Goal: Subscribe to service/newsletter

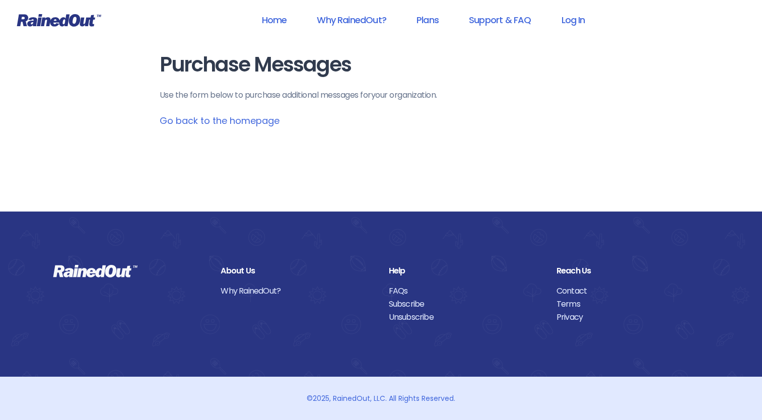
click at [207, 121] on link "Go back to the homepage" at bounding box center [220, 120] width 120 height 13
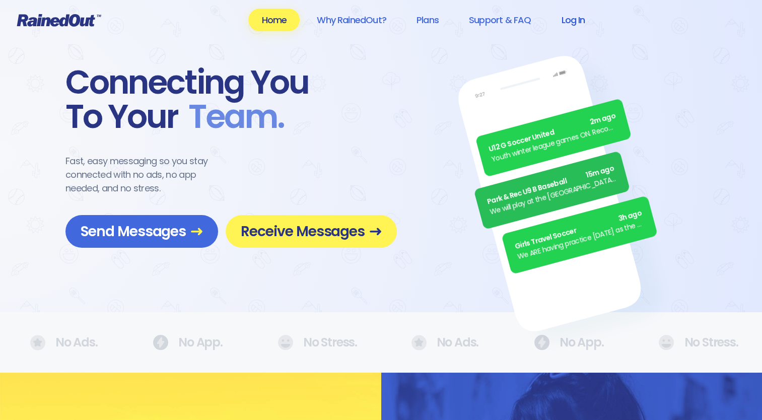
click at [563, 21] on link "Log In" at bounding box center [573, 20] width 50 height 23
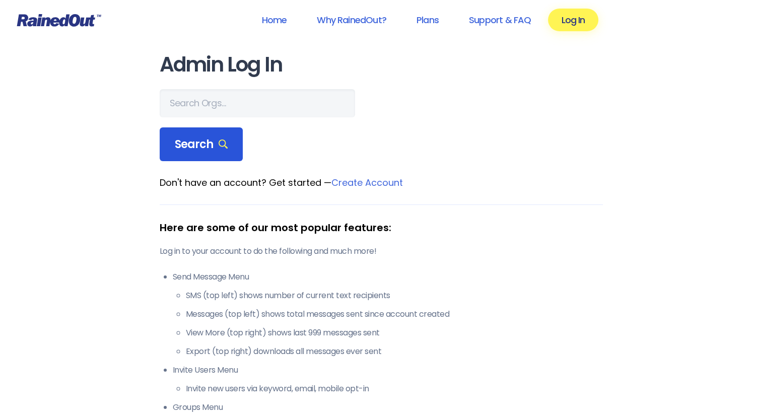
click at [199, 143] on span "Search" at bounding box center [201, 144] width 53 height 14
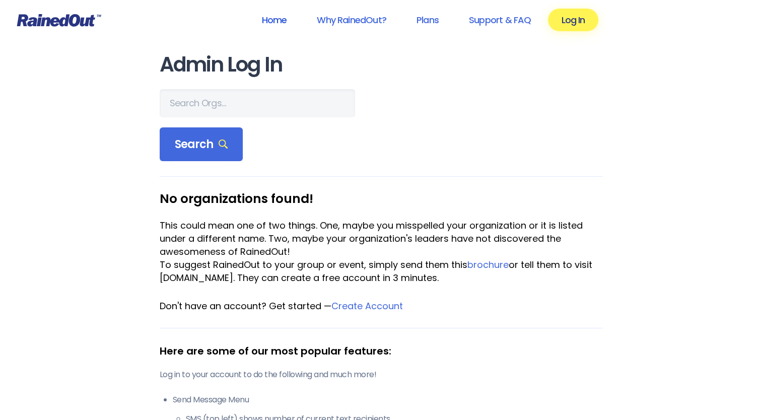
click at [267, 26] on link "Home" at bounding box center [273, 20] width 51 height 23
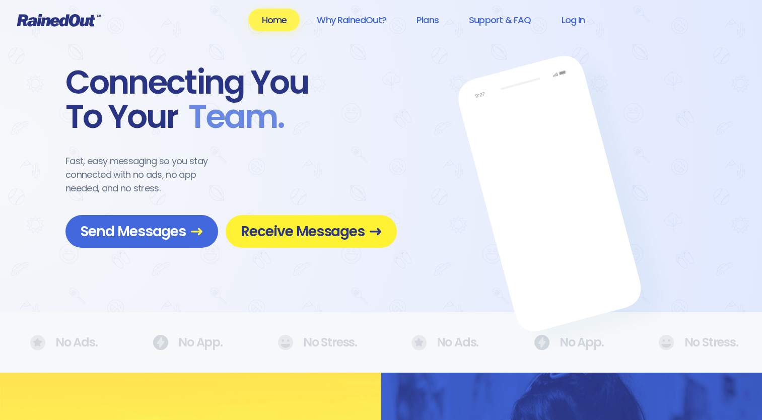
scroll to position [50, 0]
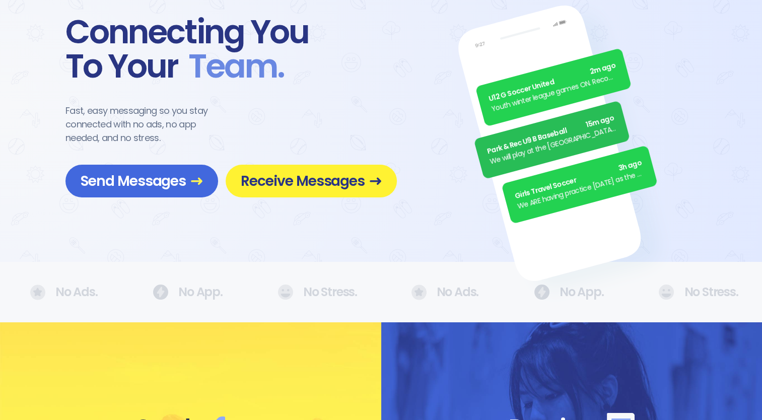
click at [286, 184] on span "Receive Messages" at bounding box center [311, 181] width 141 height 18
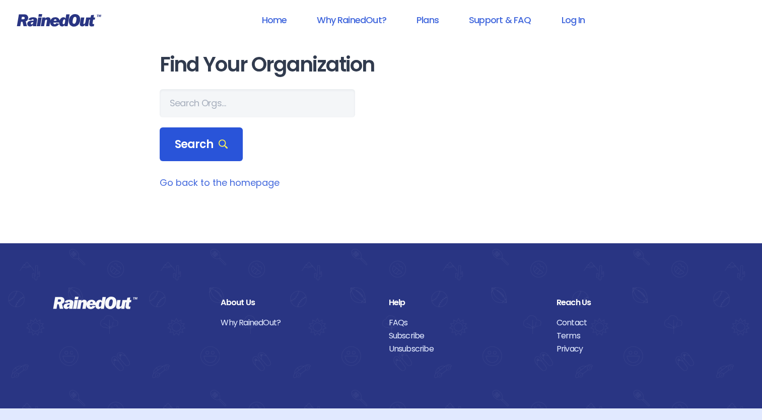
click at [216, 156] on div "Search" at bounding box center [202, 144] width 84 height 34
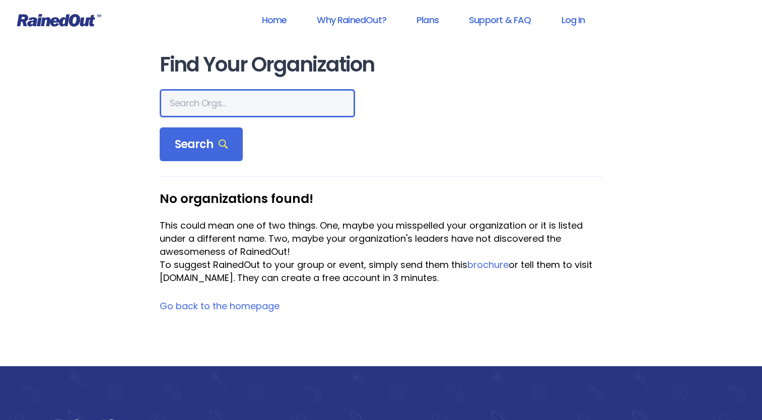
click at [208, 103] on input "text" at bounding box center [257, 103] width 195 height 28
type input "m"
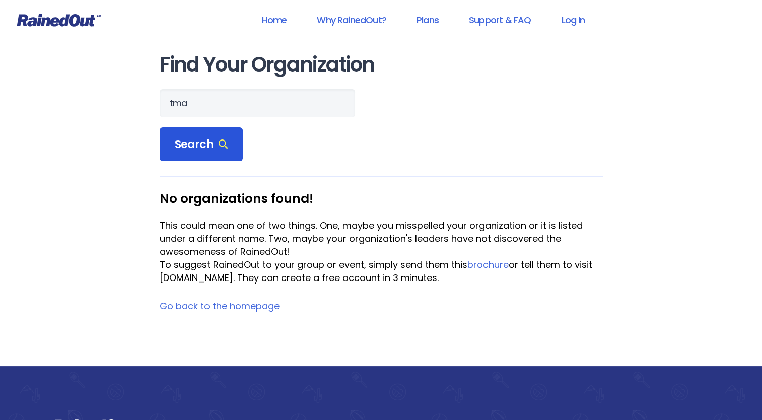
click at [205, 142] on div "Search" at bounding box center [202, 144] width 84 height 34
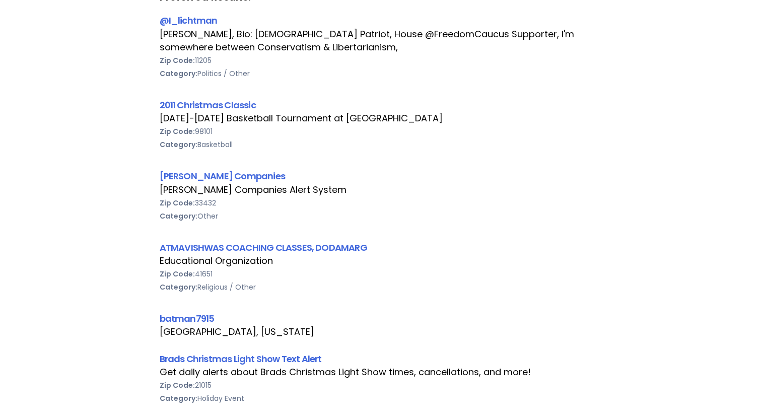
scroll to position [12, 0]
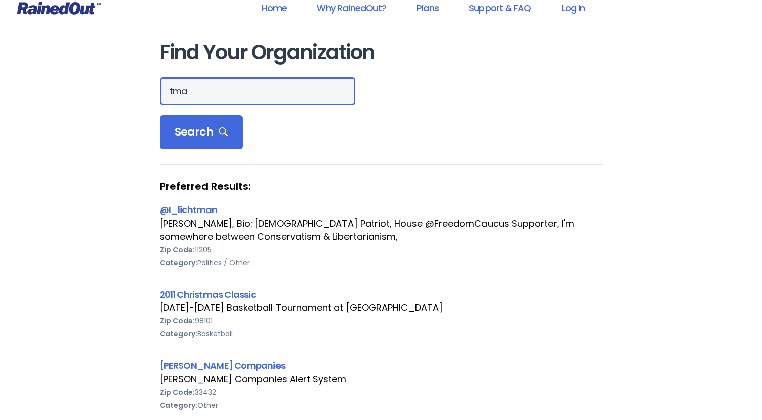
click at [200, 93] on input "tma" at bounding box center [257, 91] width 195 height 28
type input "the [GEOGRAPHIC_DATA]"
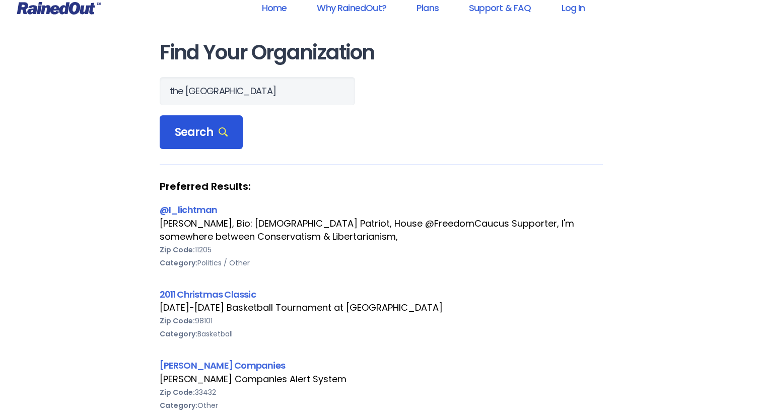
click at [229, 128] on div "Search" at bounding box center [202, 132] width 84 height 34
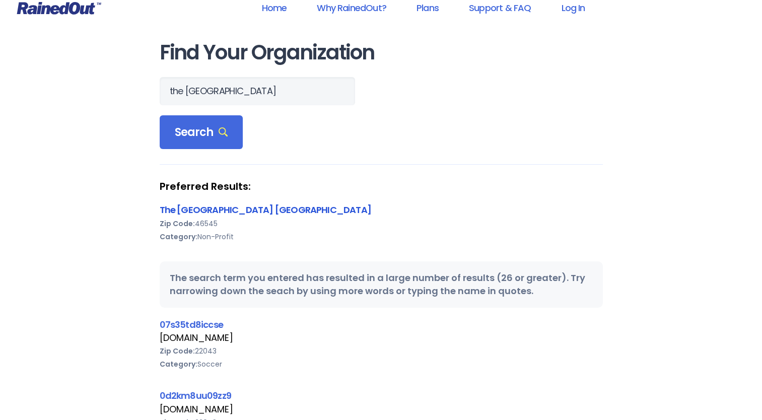
click at [275, 208] on link "The [GEOGRAPHIC_DATA] [GEOGRAPHIC_DATA]" at bounding box center [265, 209] width 211 height 13
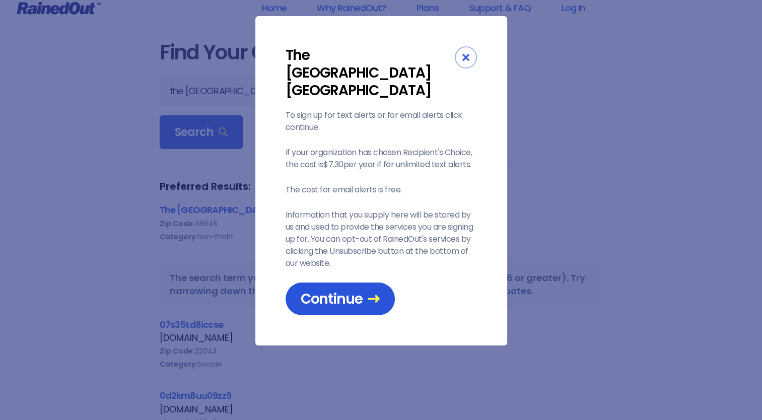
click at [353, 290] on span "Continue" at bounding box center [340, 299] width 79 height 18
